Goal: Navigation & Orientation: Find specific page/section

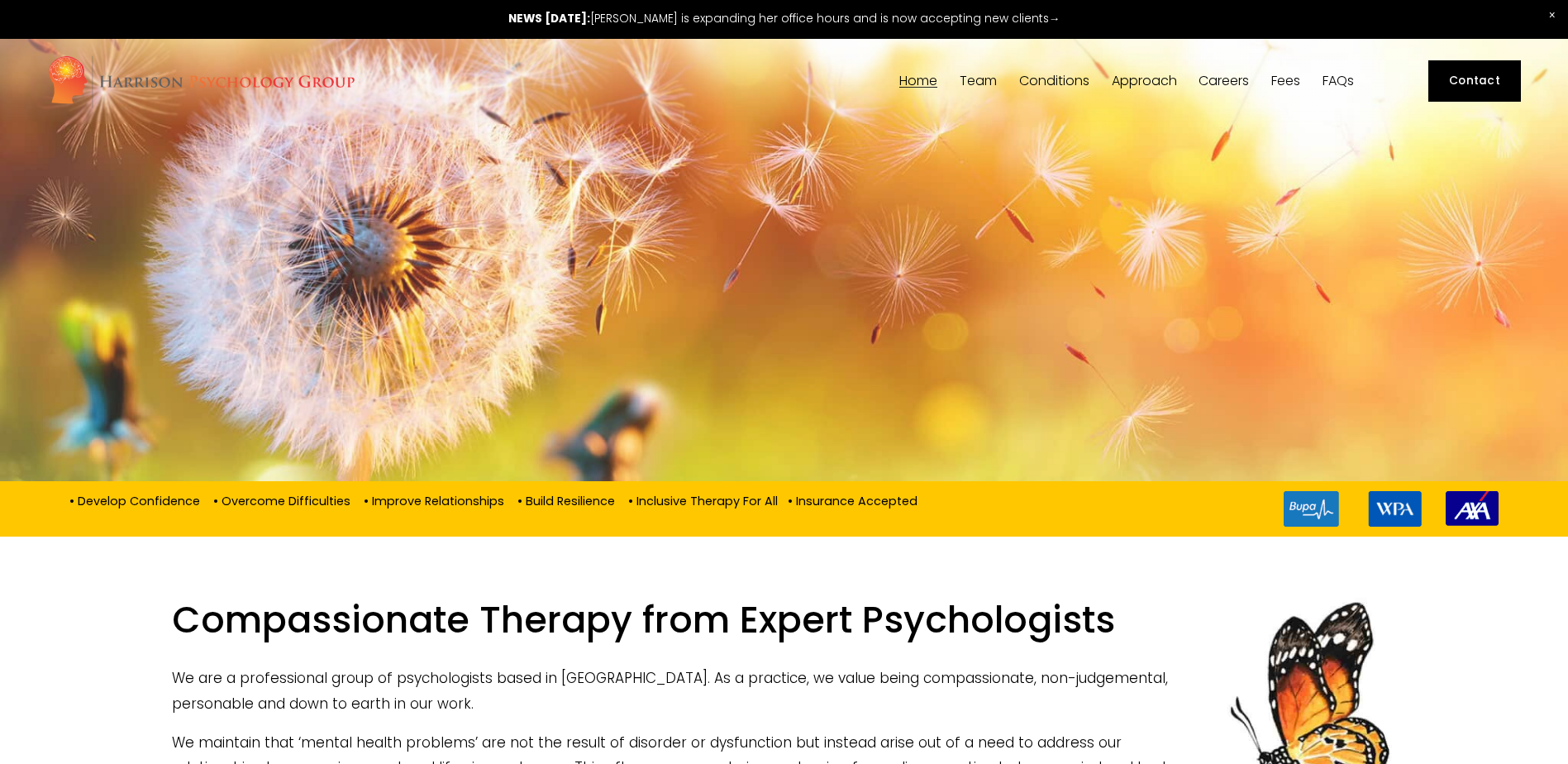
click at [1284, 81] on link "Fees" at bounding box center [1286, 81] width 29 height 16
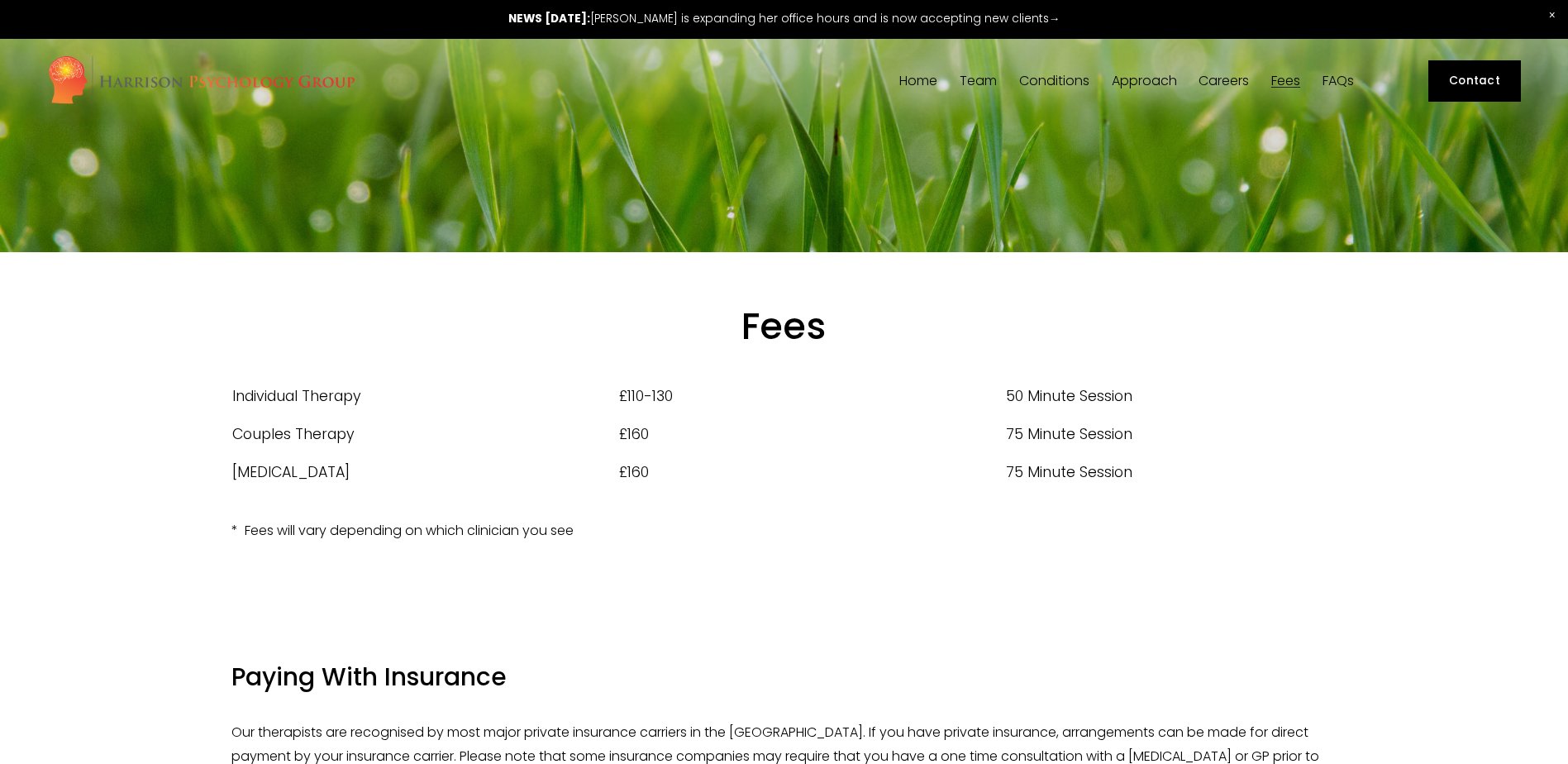
click at [977, 77] on span "Team" at bounding box center [978, 81] width 37 height 14
click at [0, 0] on span "Our Team" at bounding box center [0, 0] width 0 height 0
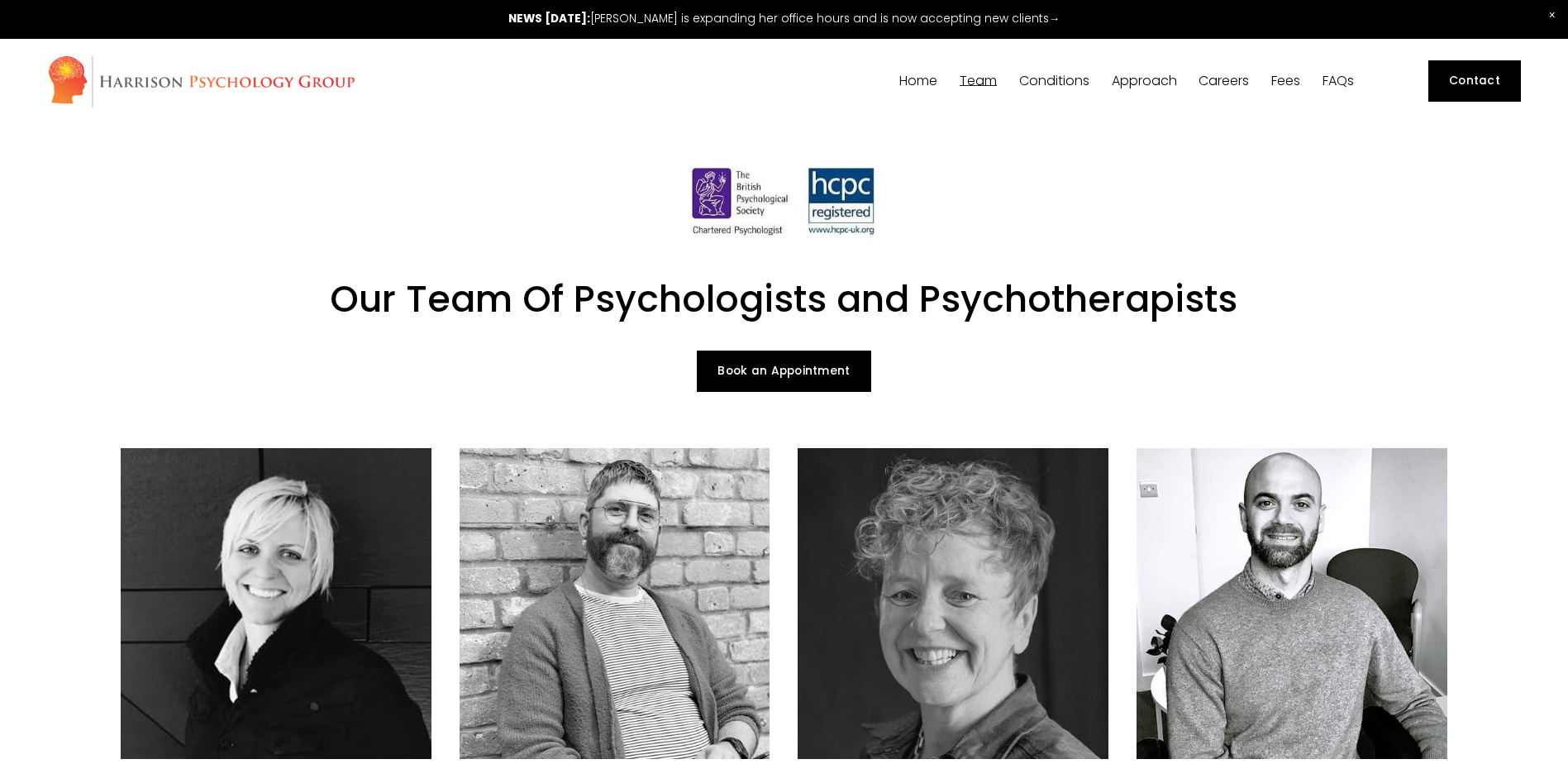
click at [920, 85] on link "Home" at bounding box center [918, 81] width 38 height 16
